Goal: Use online tool/utility: Utilize a website feature to perform a specific function

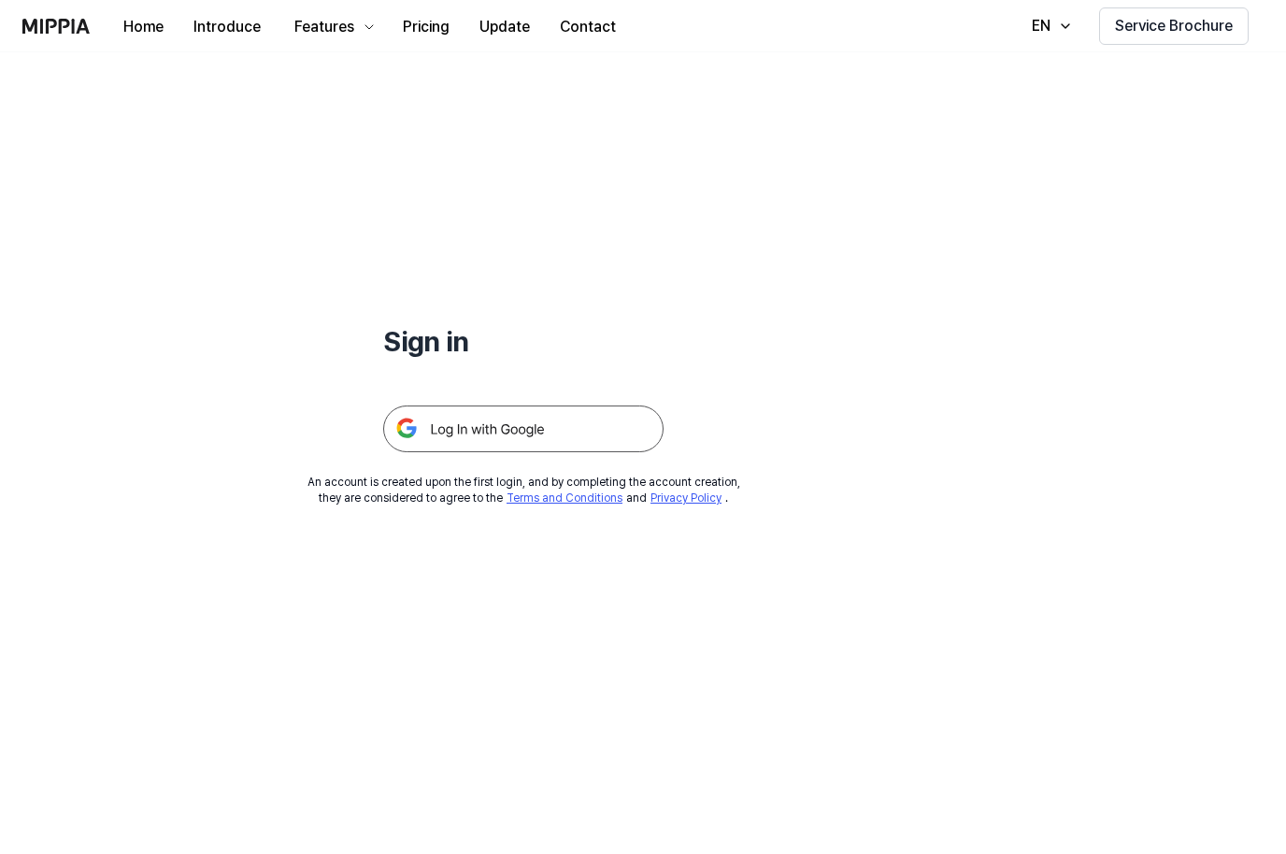
click at [611, 437] on img at bounding box center [523, 429] width 280 height 47
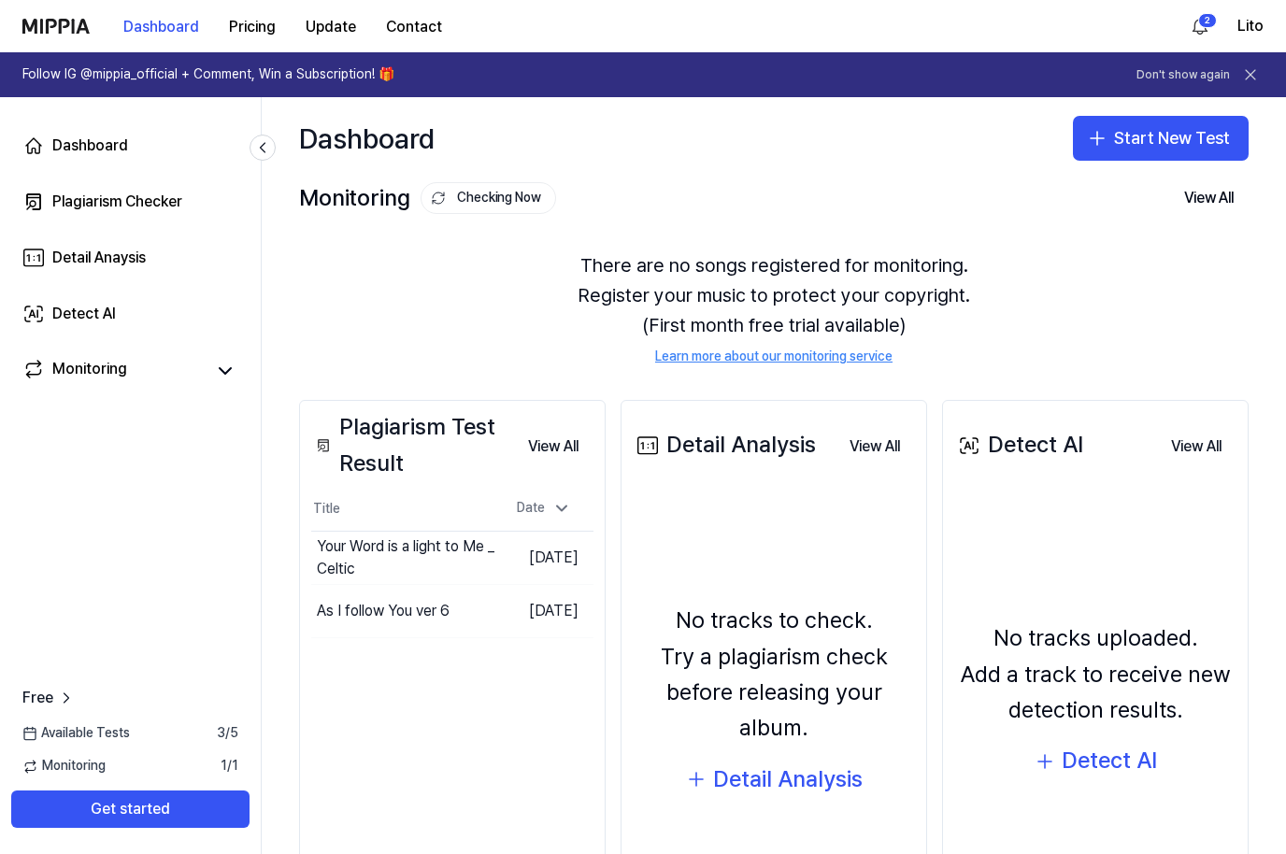
click at [1256, 67] on icon at bounding box center [1250, 74] width 19 height 19
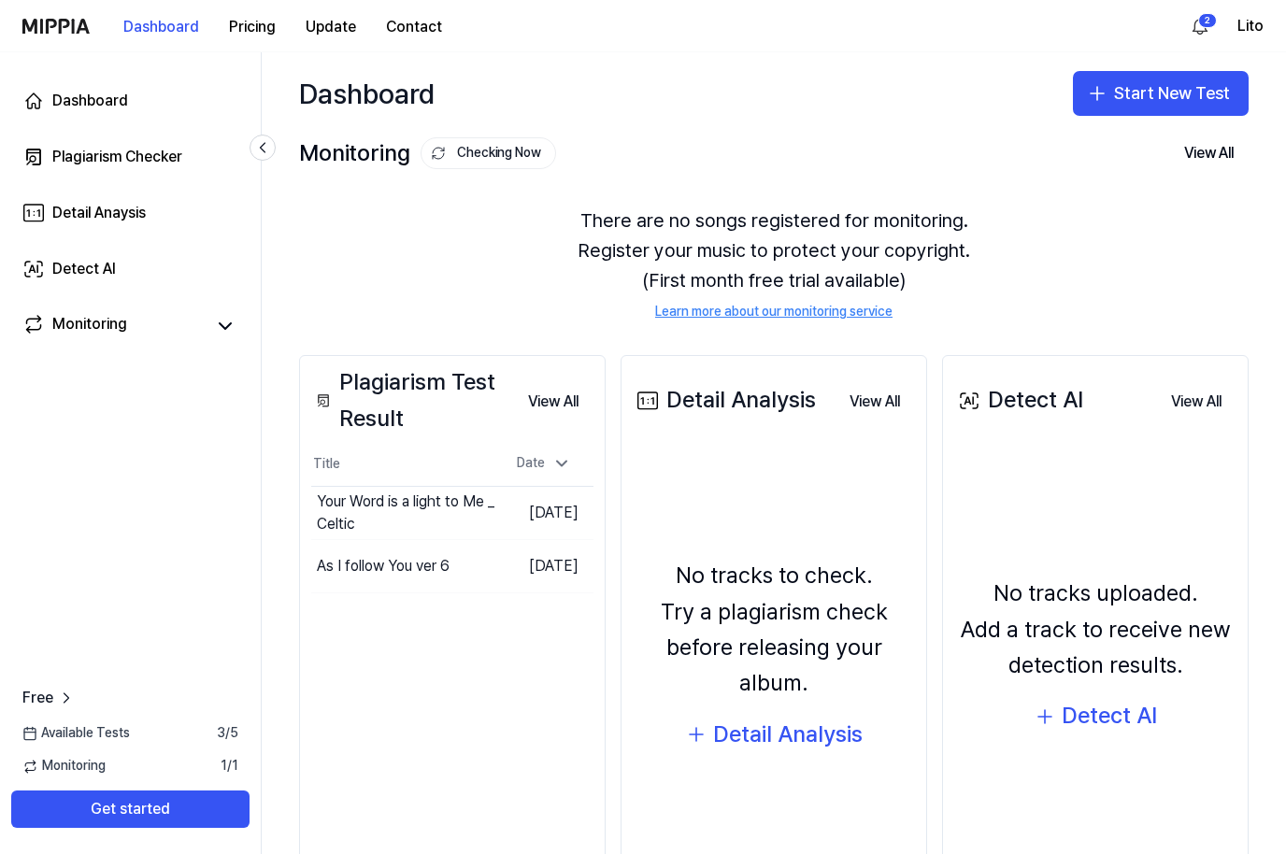
click at [1196, 89] on button "Start New Test" at bounding box center [1161, 93] width 176 height 45
click at [1153, 136] on div "Plagiarism test" at bounding box center [1117, 145] width 86 height 19
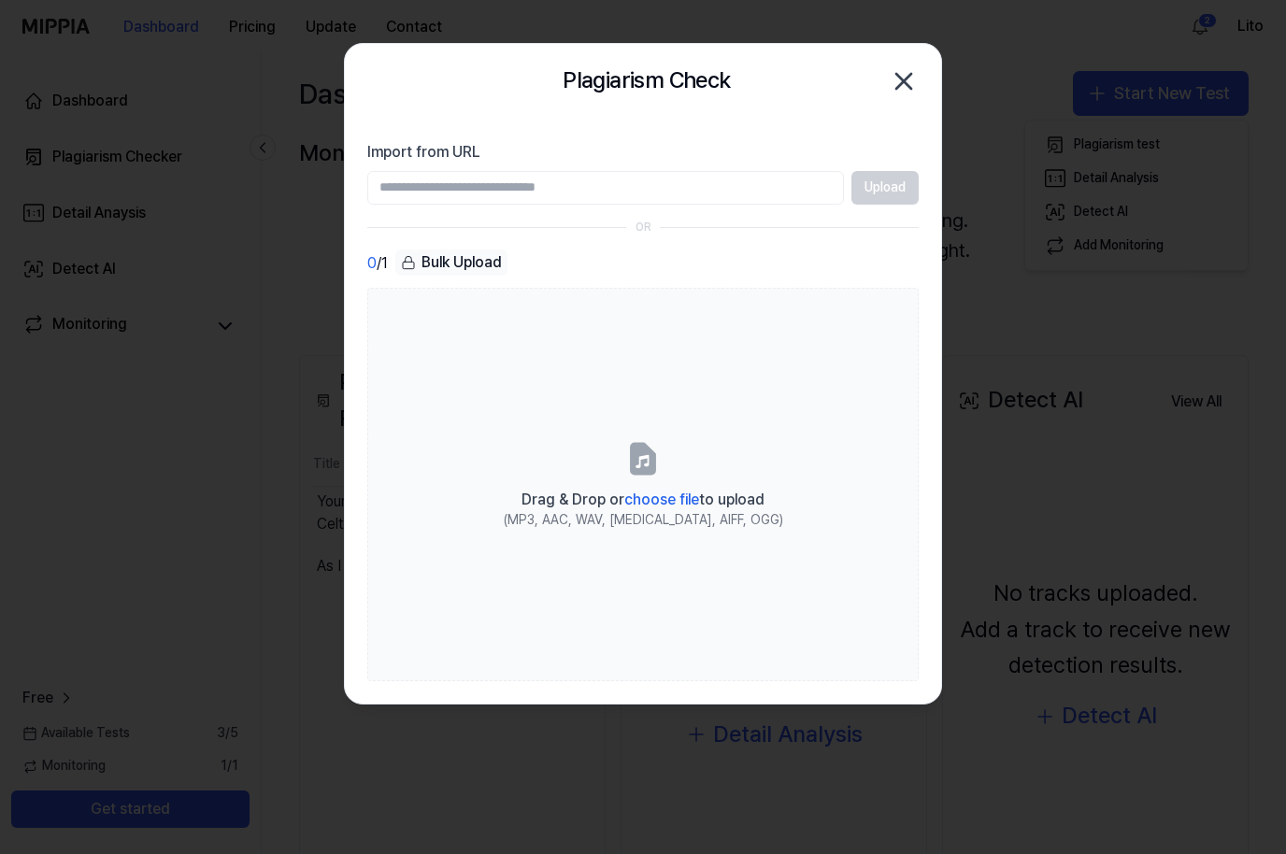
click at [767, 312] on label "Drag & Drop or choose file to upload (MP3, AAC, WAV, FLAC, AIFF, OGG)" at bounding box center [642, 484] width 551 height 393
click at [0, 0] on input "Drag & Drop or choose file to upload (MP3, AAC, WAV, FLAC, AIFF, OGG)" at bounding box center [0, 0] width 0 height 0
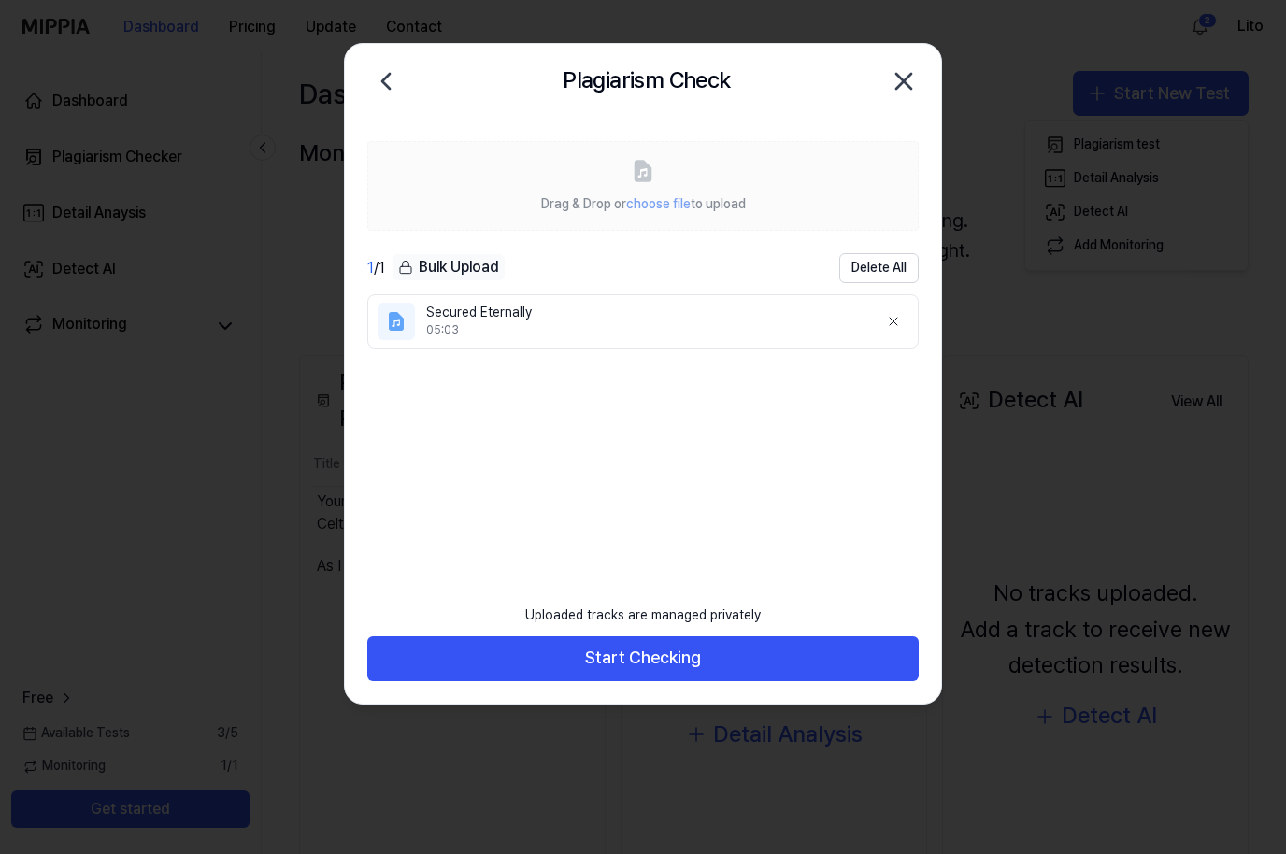
click at [686, 663] on button "Start Checking" at bounding box center [642, 659] width 551 height 45
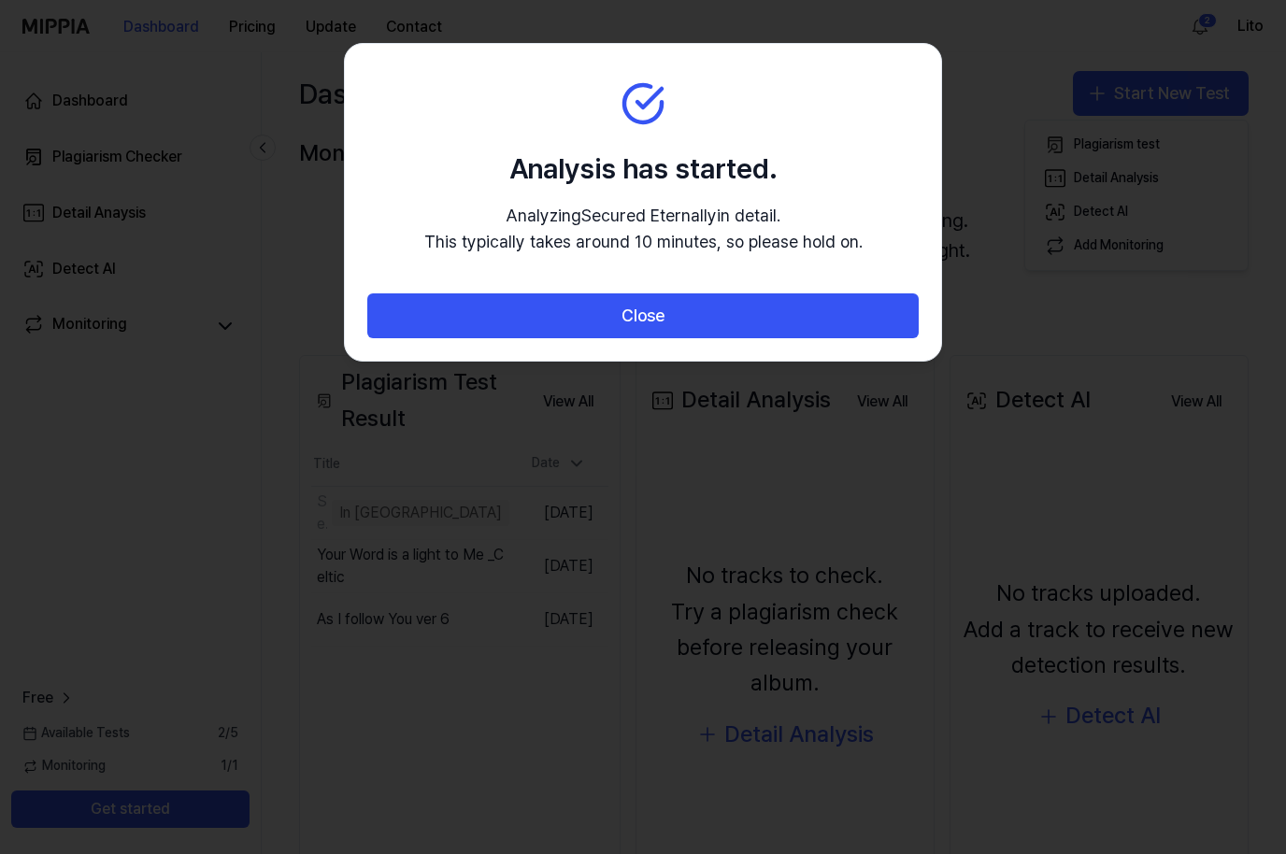
click at [515, 317] on button "Close" at bounding box center [642, 315] width 551 height 45
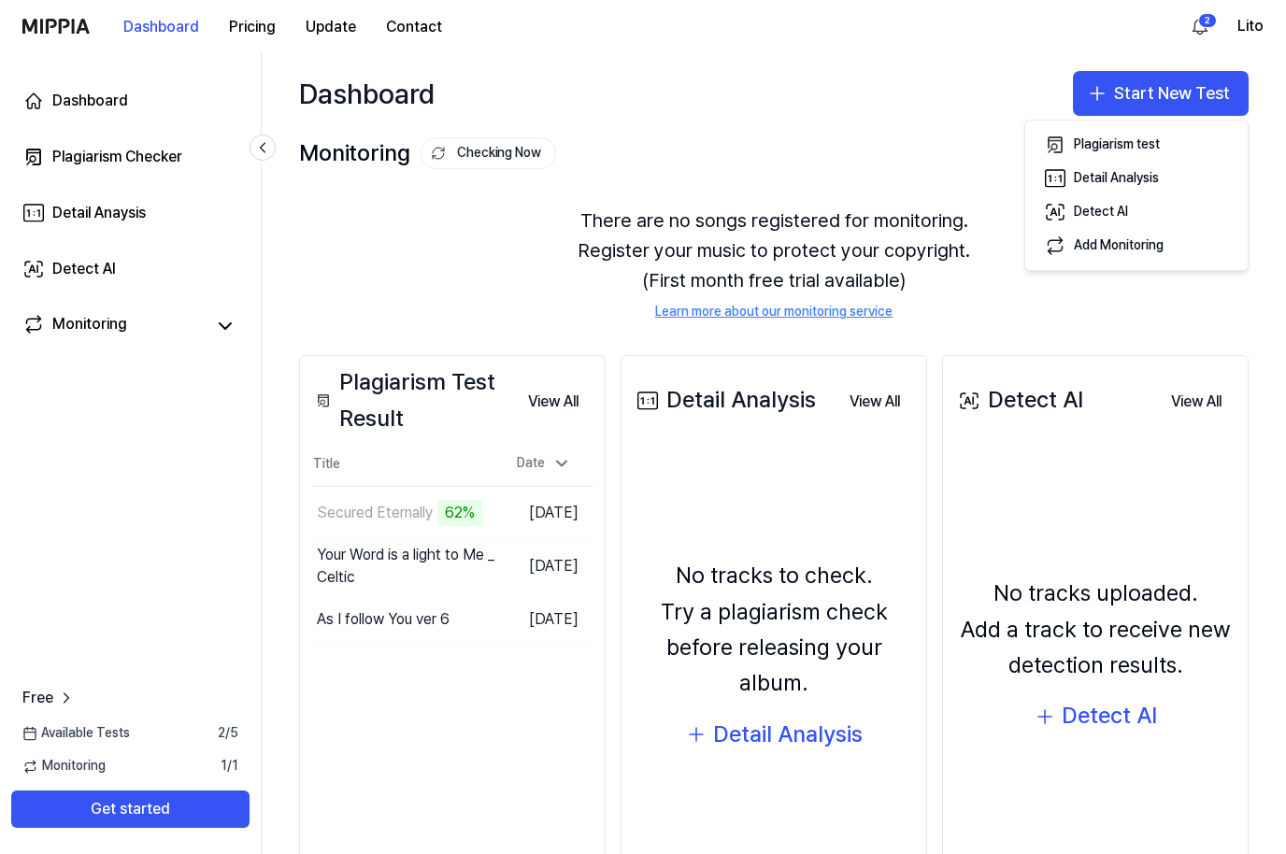
click at [664, 474] on div "No tracks to check. Try a plagiarism check before releasing your album. Detail …" at bounding box center [774, 655] width 282 height 397
click at [0, 0] on button "Go to Results" at bounding box center [0, 0] width 0 height 0
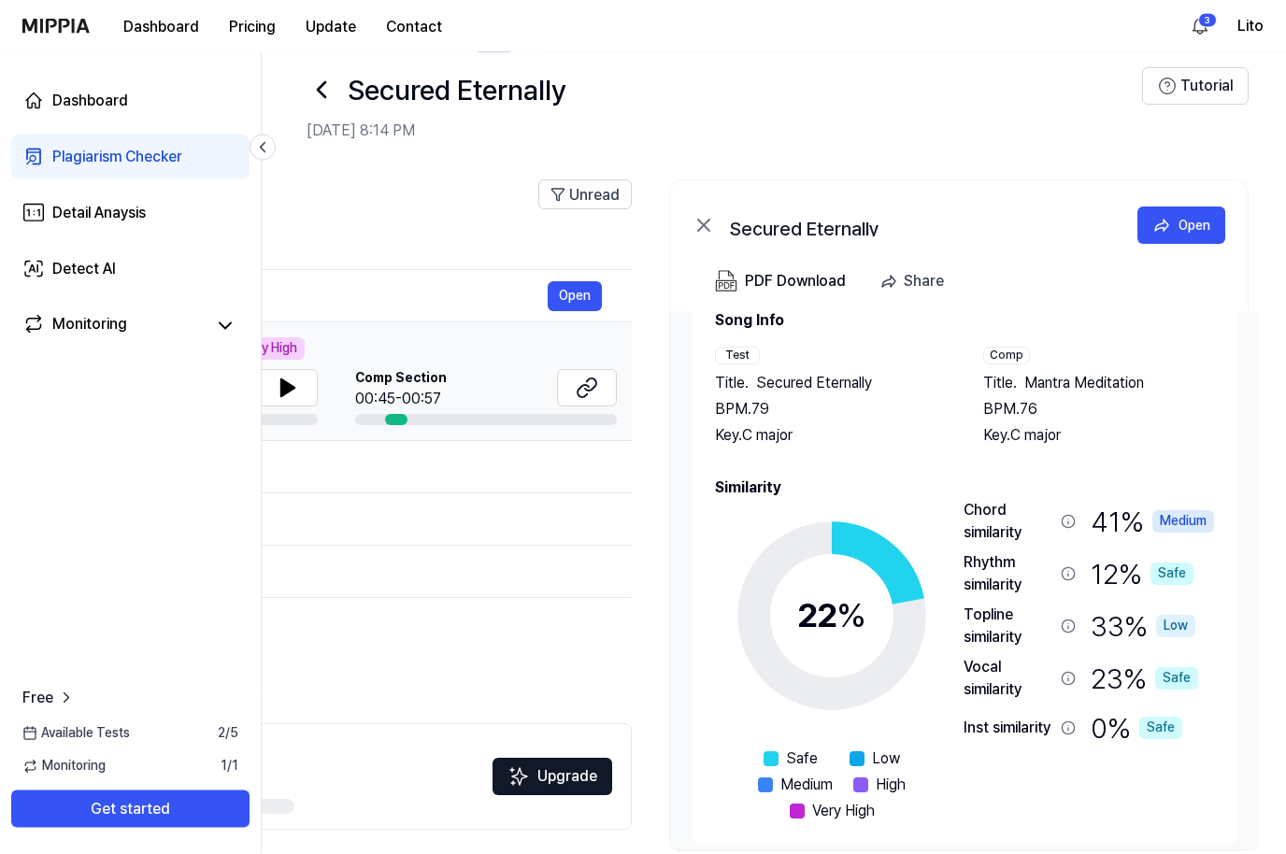
scroll to position [22, 0]
click at [793, 279] on div "PDF Download" at bounding box center [795, 281] width 101 height 24
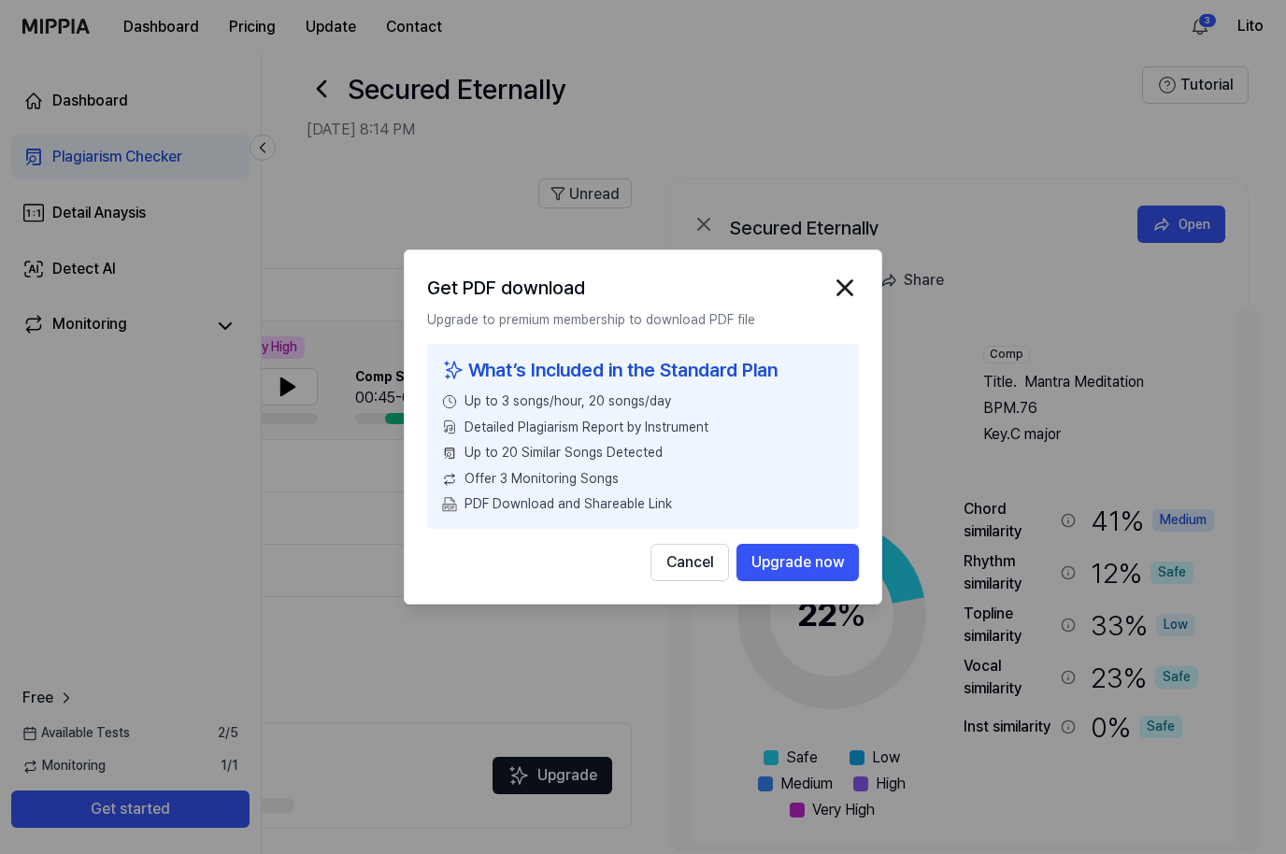
click at [696, 581] on button "Cancel" at bounding box center [690, 562] width 79 height 37
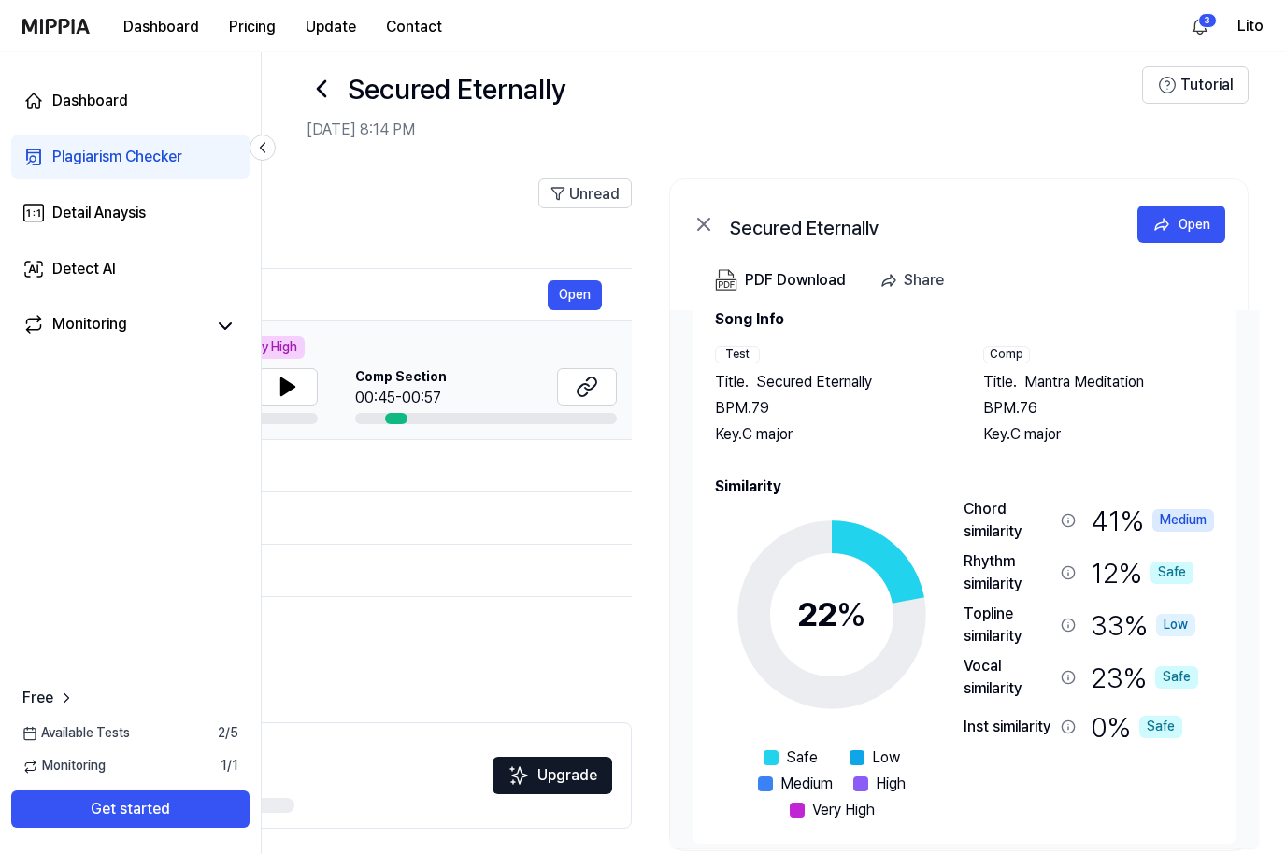
click at [1184, 214] on div "Open" at bounding box center [1195, 224] width 32 height 21
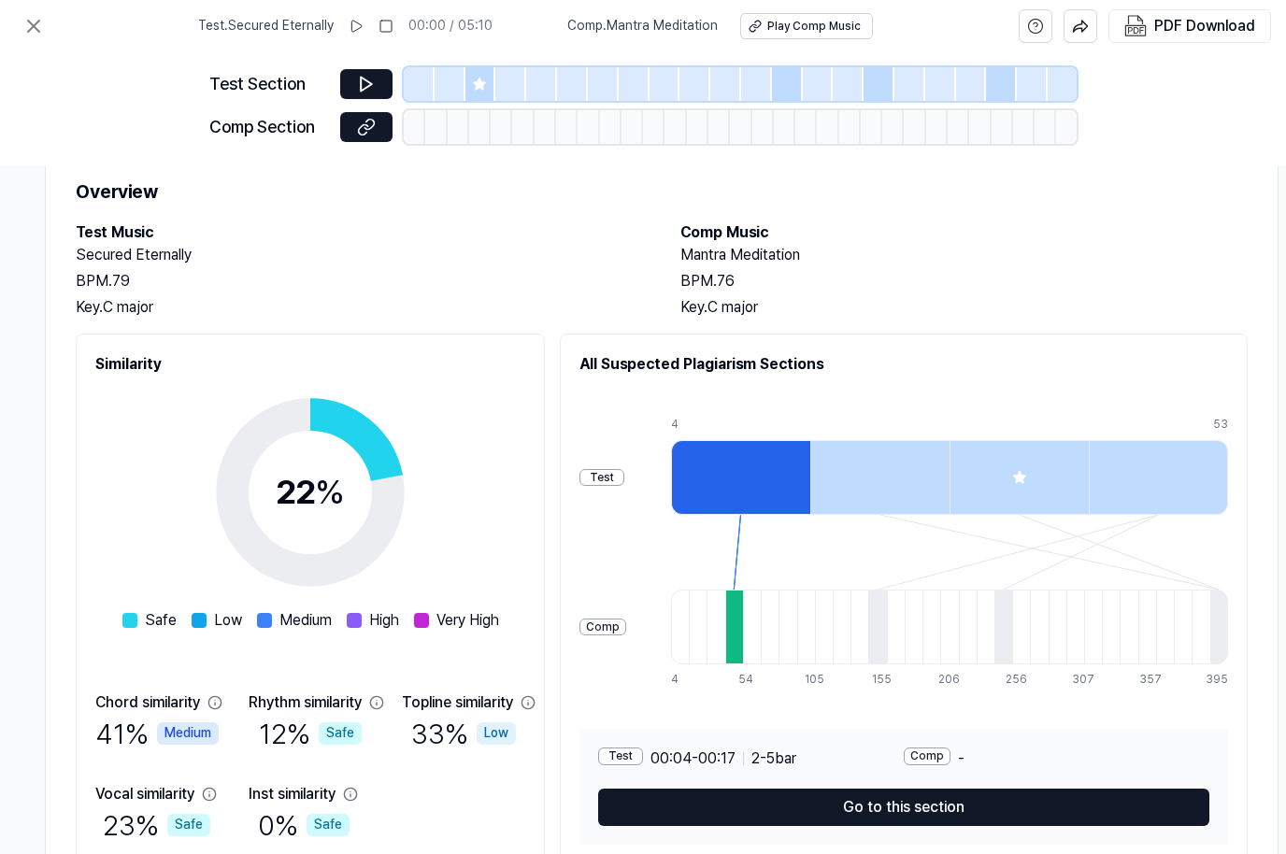
scroll to position [53, 307]
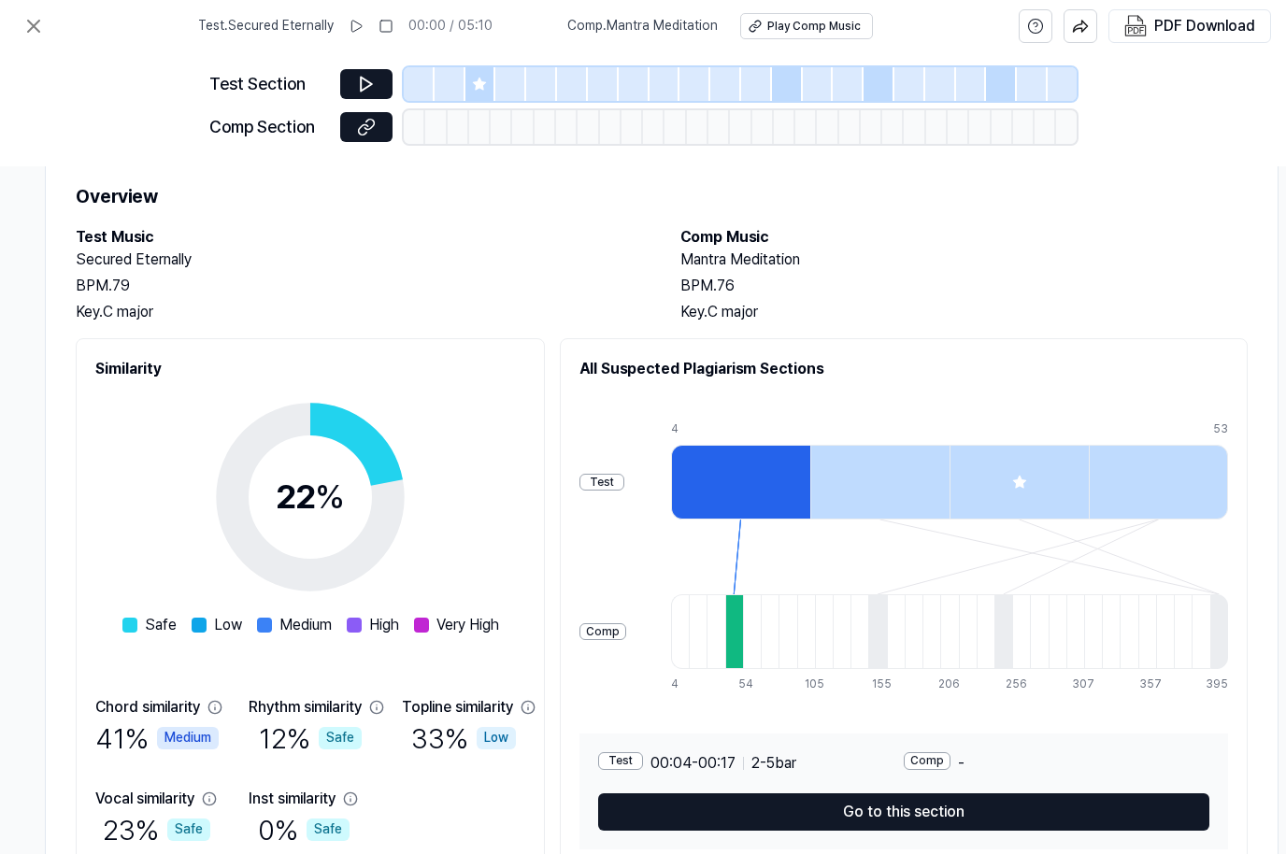
click at [933, 812] on button "Go to this section" at bounding box center [903, 812] width 611 height 37
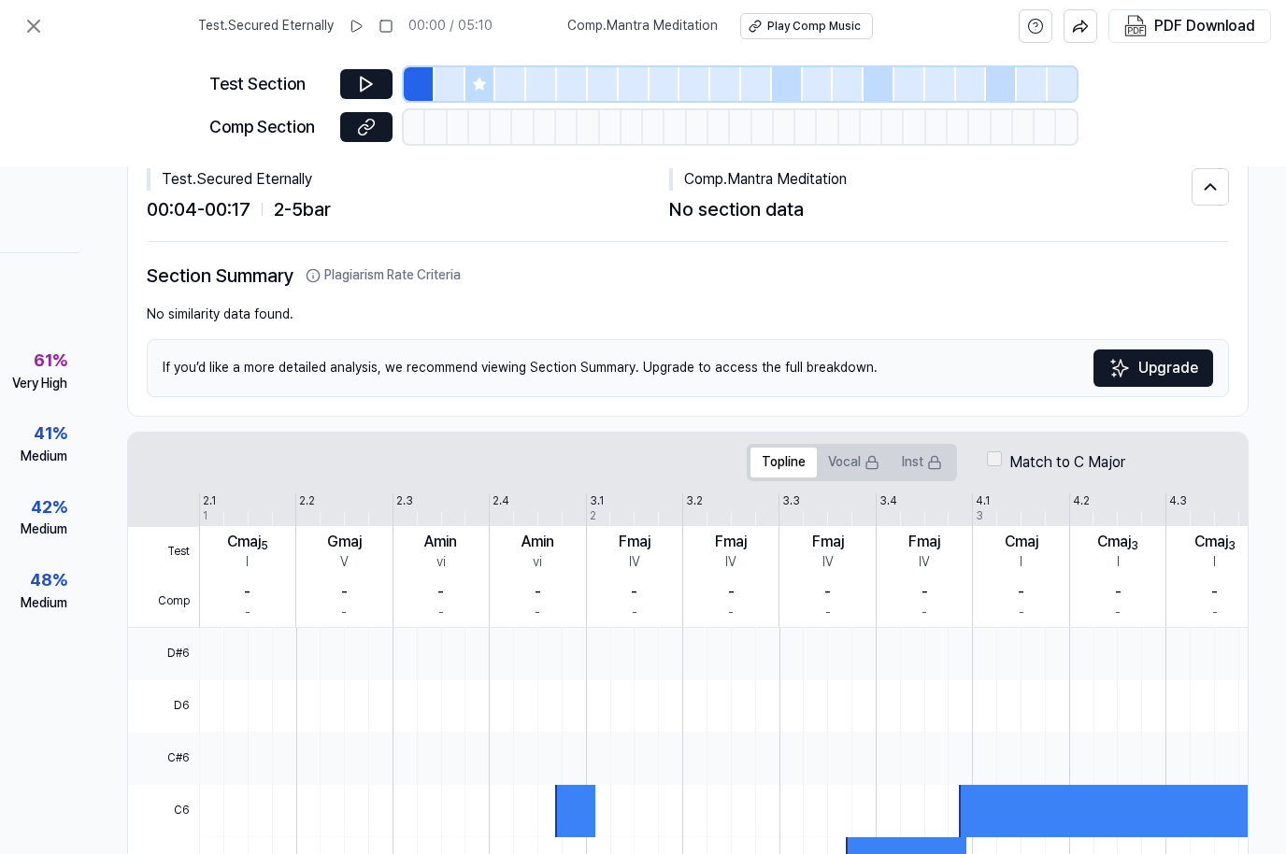
click at [48, 27] on button at bounding box center [33, 25] width 37 height 37
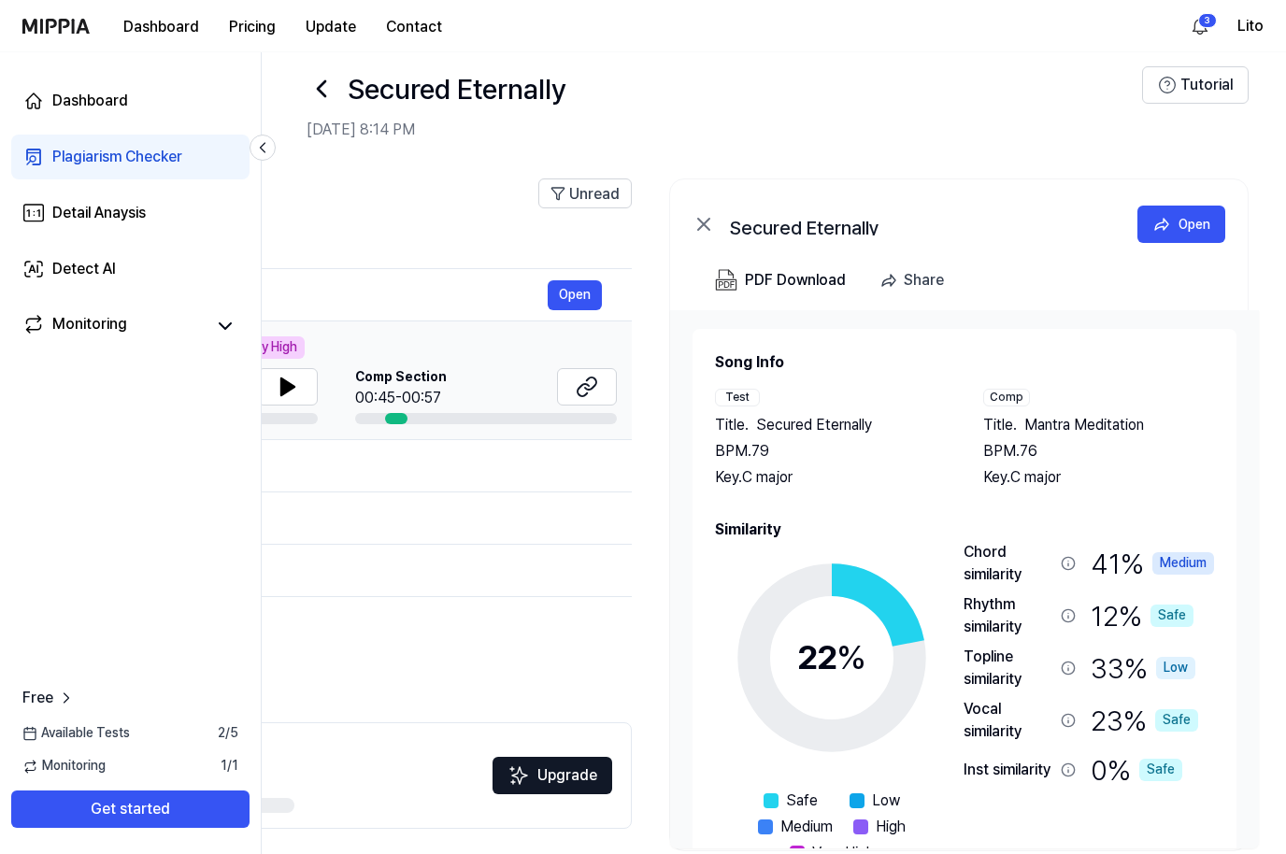
scroll to position [0, 482]
